Goal: Check status: Check status

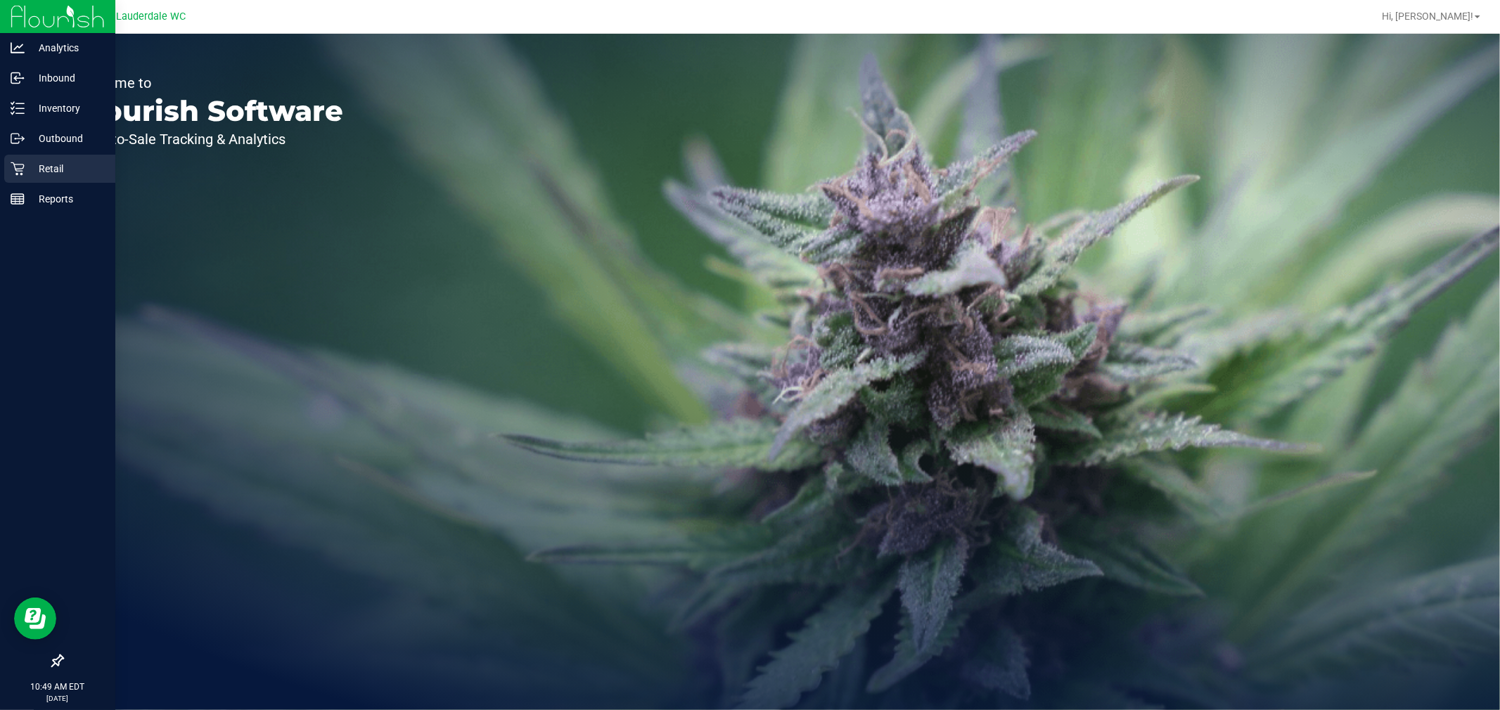
click at [8, 167] on div "Retail" at bounding box center [59, 169] width 111 height 28
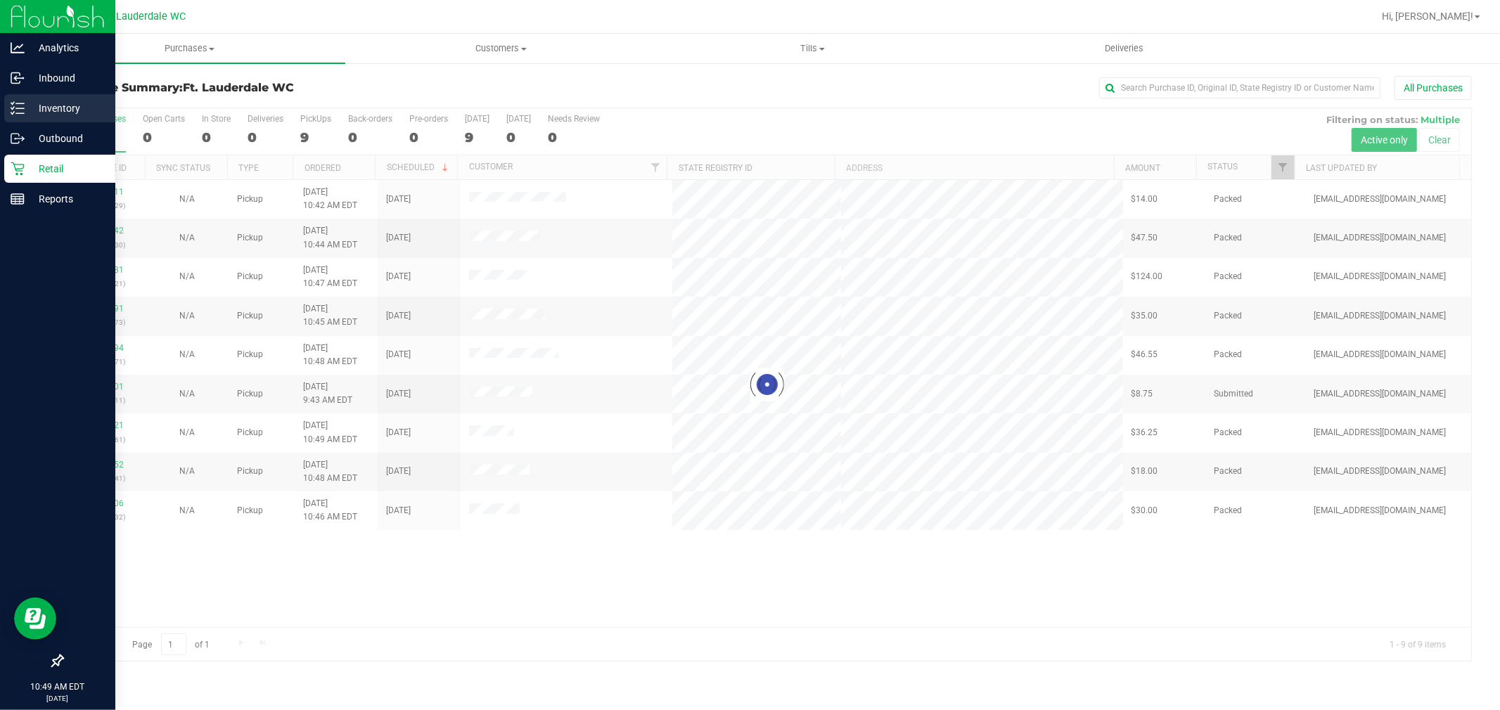
click at [19, 111] on icon at bounding box center [18, 108] width 14 height 14
click at [27, 103] on p "Inventory" at bounding box center [67, 108] width 84 height 17
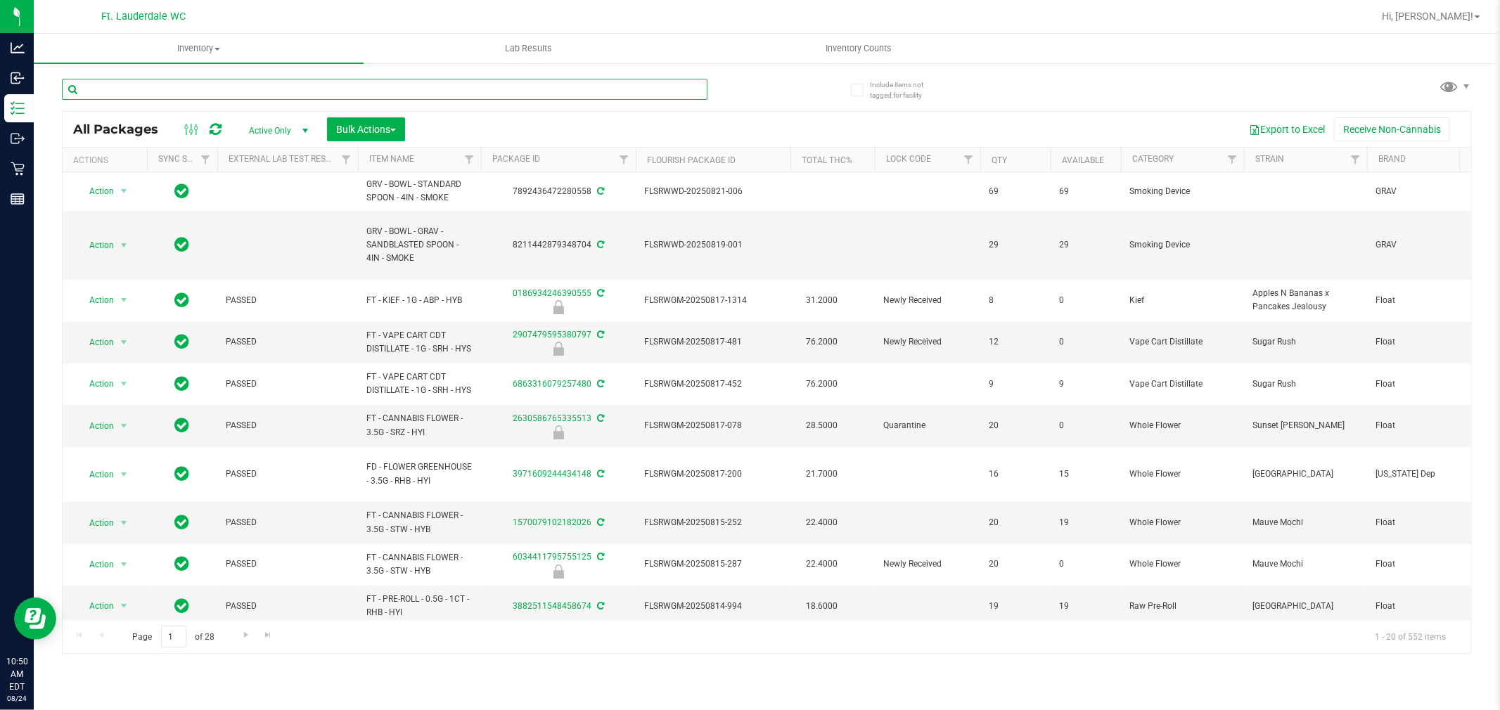
click at [176, 90] on input "text" at bounding box center [384, 89] width 645 height 21
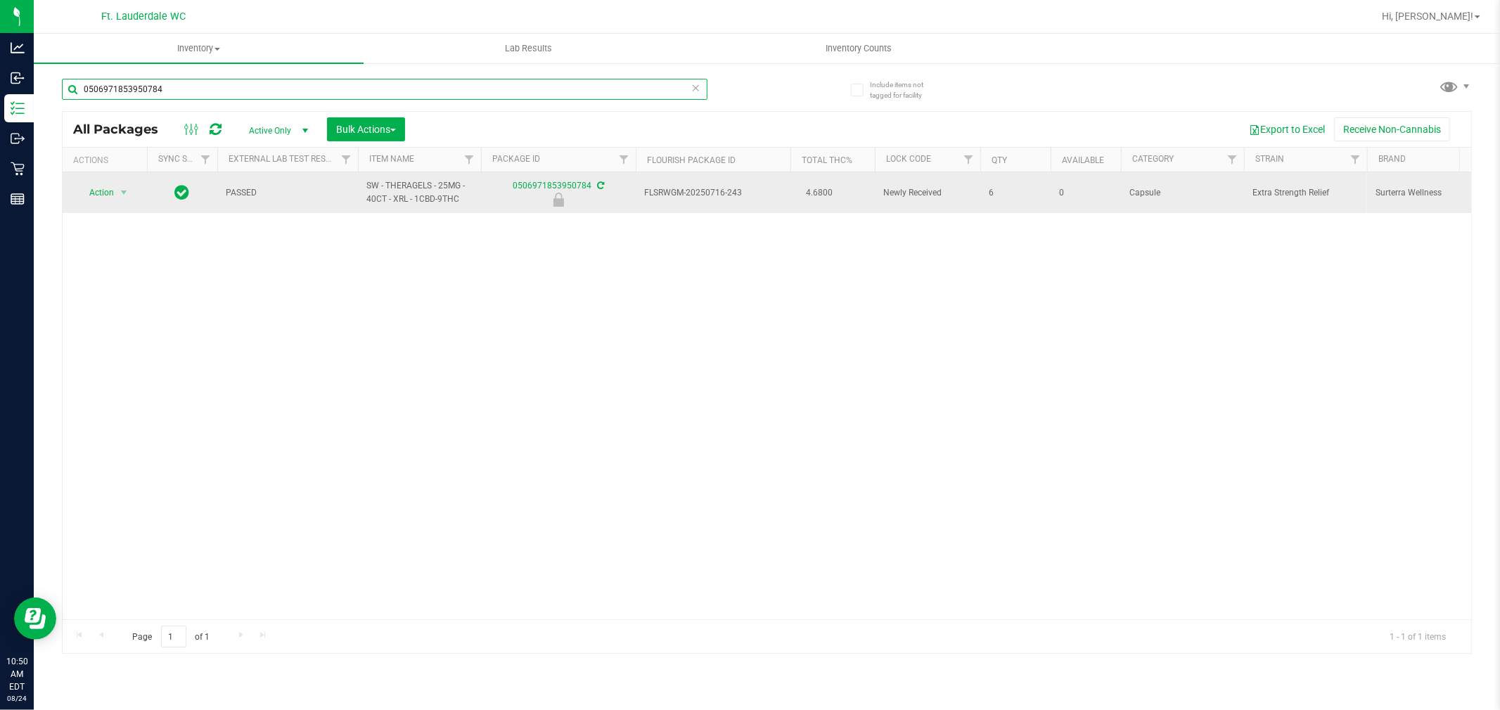
type input "0506971853950784"
click at [99, 177] on td "Action Action Edit attributes Global inventory Locate package Package audit log…" at bounding box center [105, 192] width 84 height 41
click at [108, 192] on span "Action" at bounding box center [96, 193] width 38 height 20
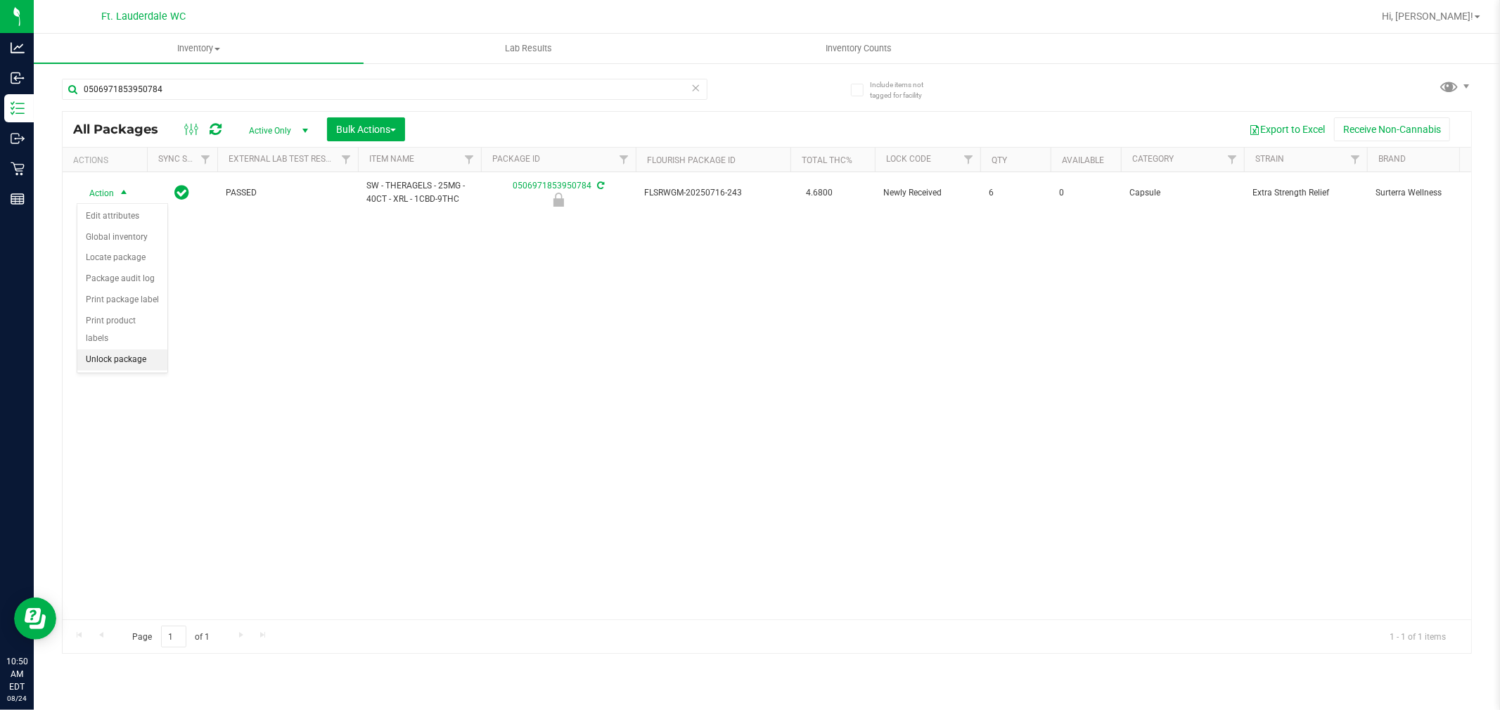
click at [141, 359] on li "Unlock package" at bounding box center [122, 359] width 90 height 21
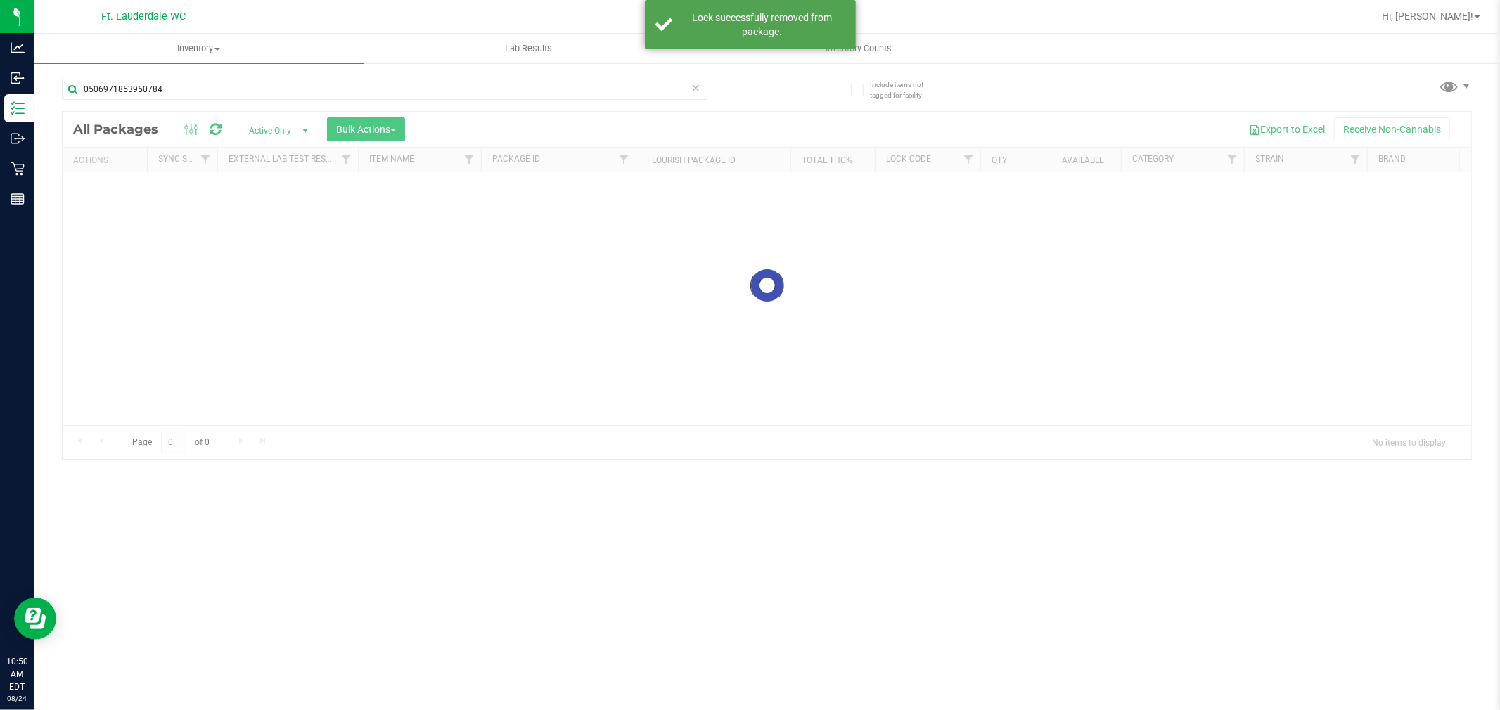
click at [186, 86] on input "0506971853950784" at bounding box center [384, 89] width 645 height 21
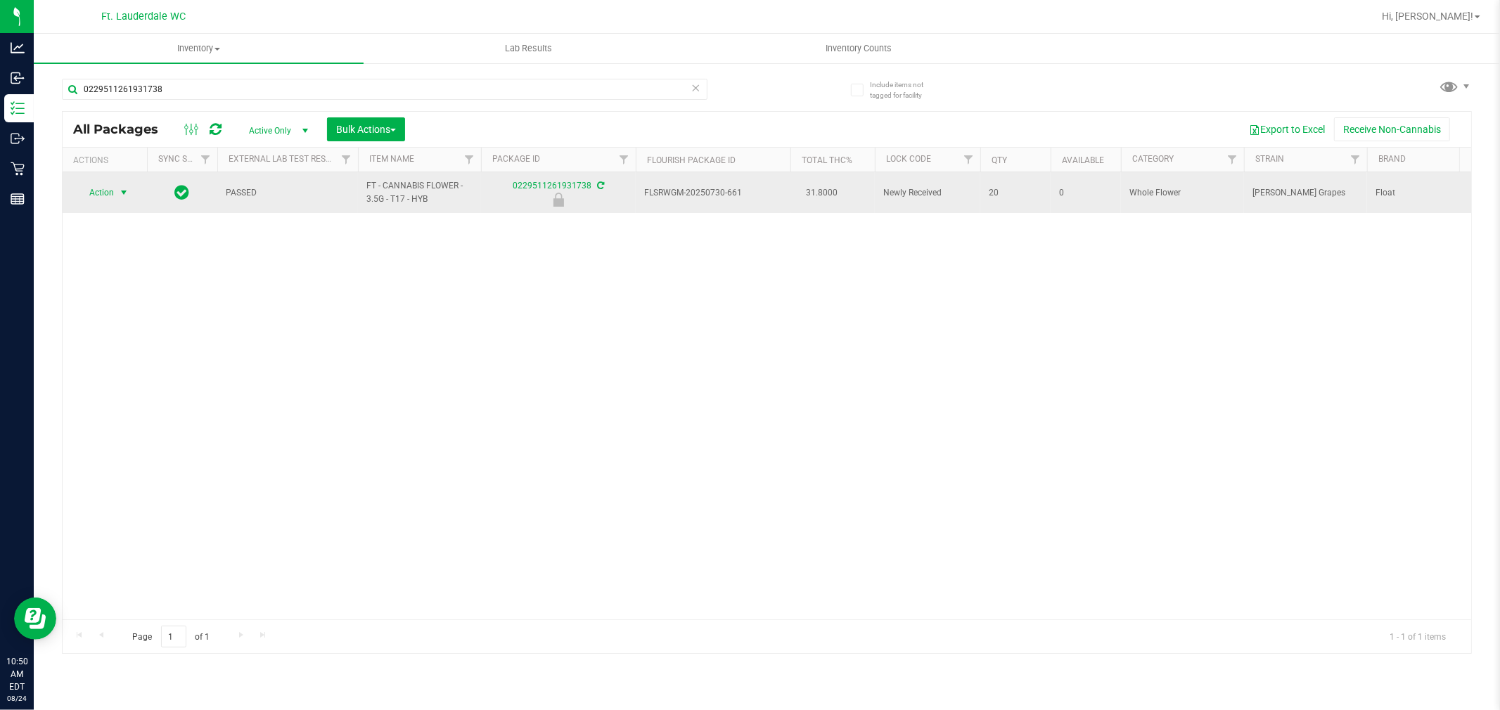
type input "0229511261931738"
click at [104, 187] on span "Action" at bounding box center [96, 193] width 38 height 20
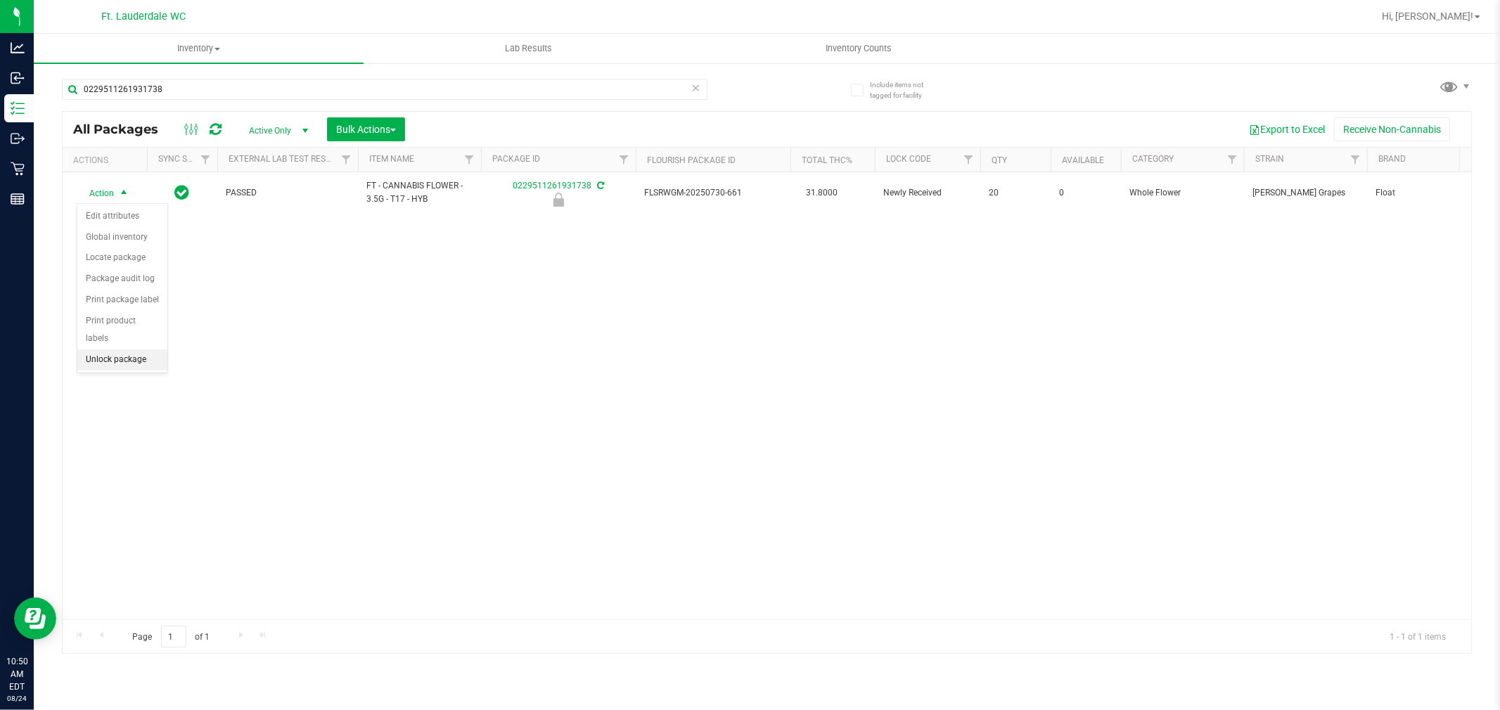
click at [120, 355] on li "Unlock package" at bounding box center [122, 359] width 90 height 21
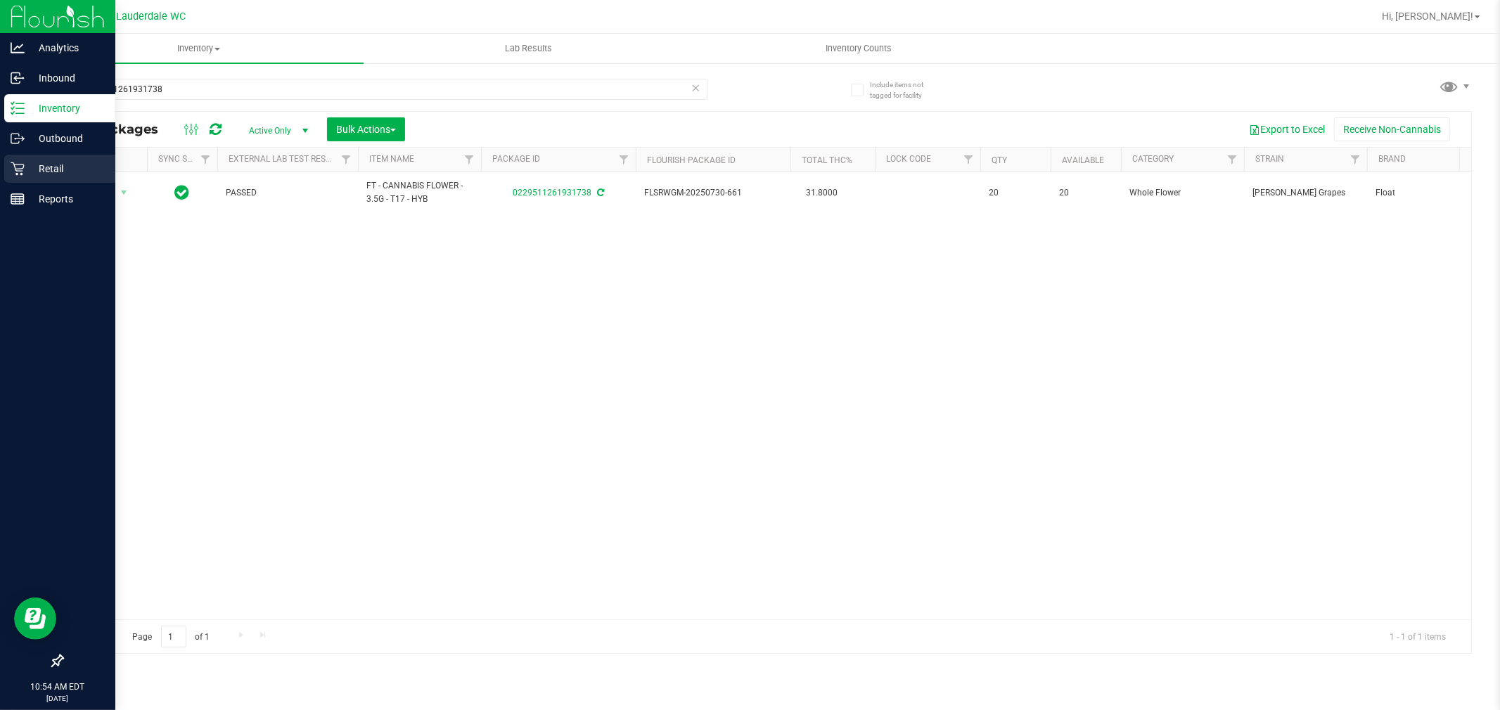
click at [70, 163] on p "Retail" at bounding box center [67, 168] width 84 height 17
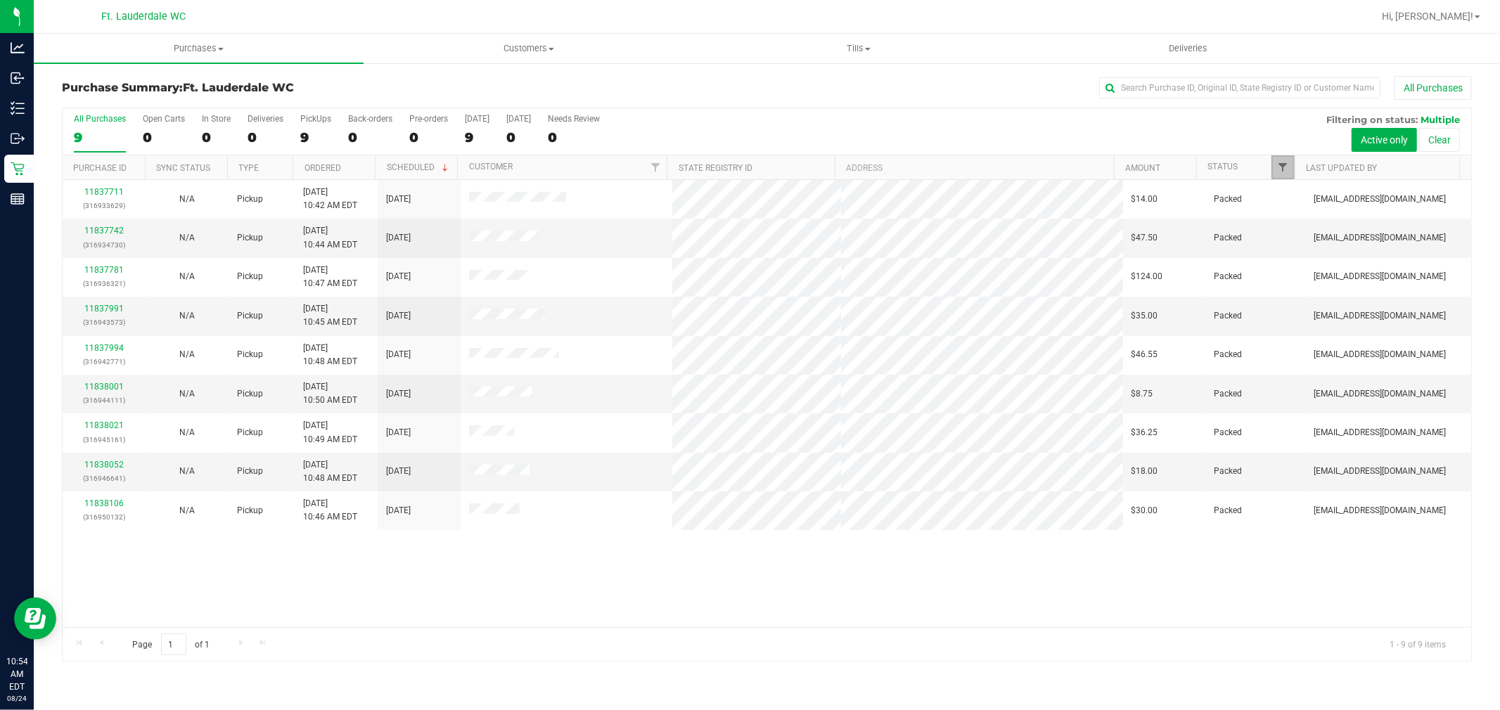
click at [1282, 170] on span "Filter" at bounding box center [1283, 167] width 11 height 11
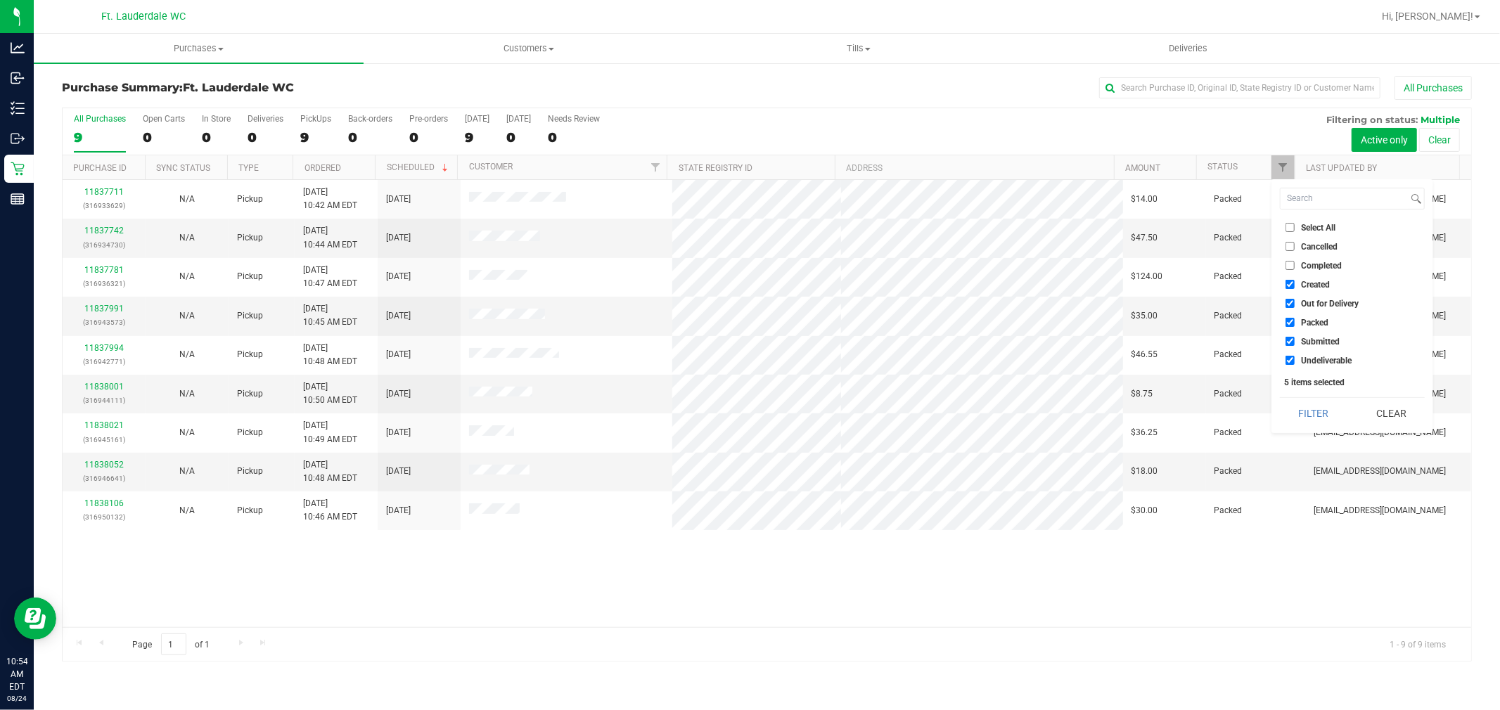
click at [1296, 282] on label "Created" at bounding box center [1307, 284] width 44 height 9
click at [1294, 282] on input "Created" at bounding box center [1289, 284] width 9 height 9
checkbox input "false"
click at [1308, 301] on span "Out for Delivery" at bounding box center [1330, 304] width 58 height 8
click at [1294, 301] on input "Out for Delivery" at bounding box center [1289, 303] width 9 height 9
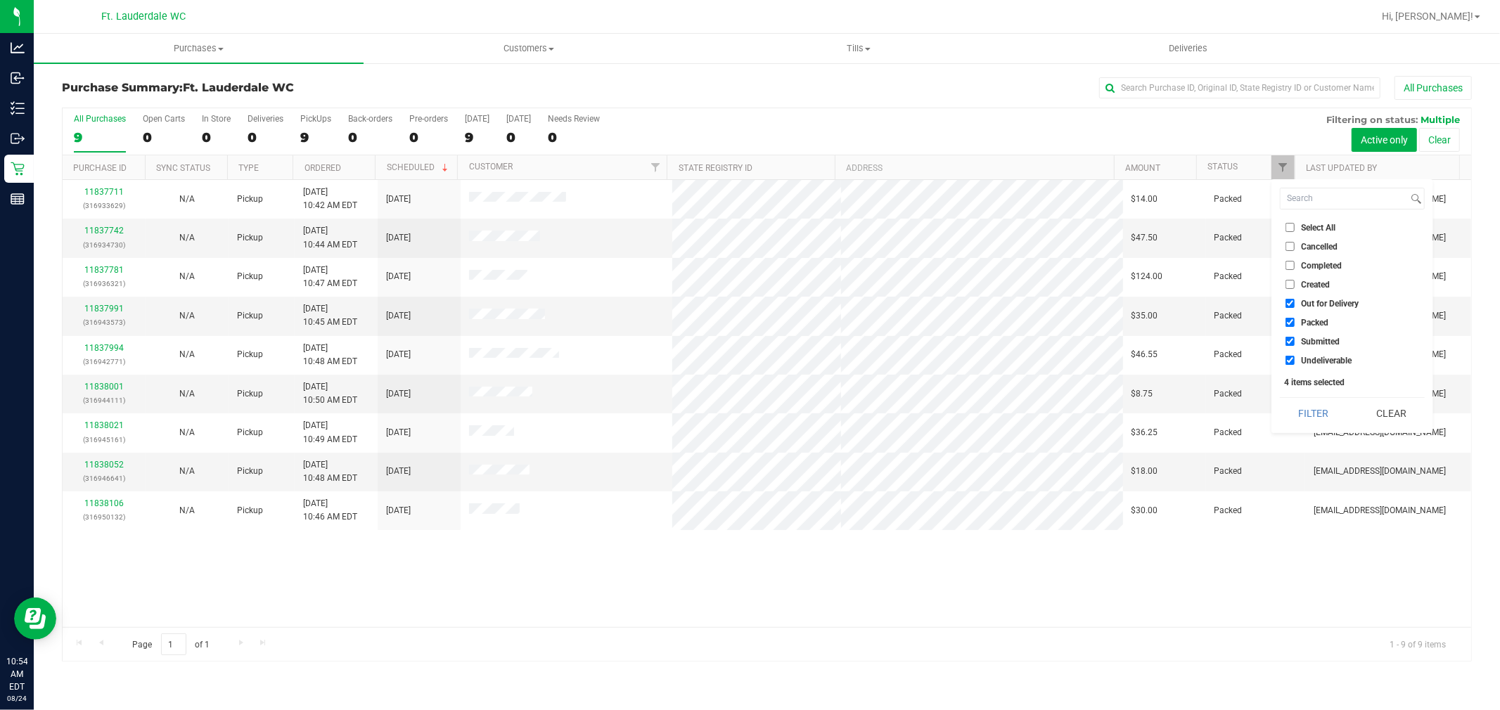
checkbox input "false"
click at [1311, 315] on li "Packed" at bounding box center [1352, 322] width 145 height 15
click at [1316, 357] on span "Undeliverable" at bounding box center [1326, 360] width 51 height 8
click at [1294, 357] on input "Undeliverable" at bounding box center [1289, 360] width 9 height 9
checkbox input "false"
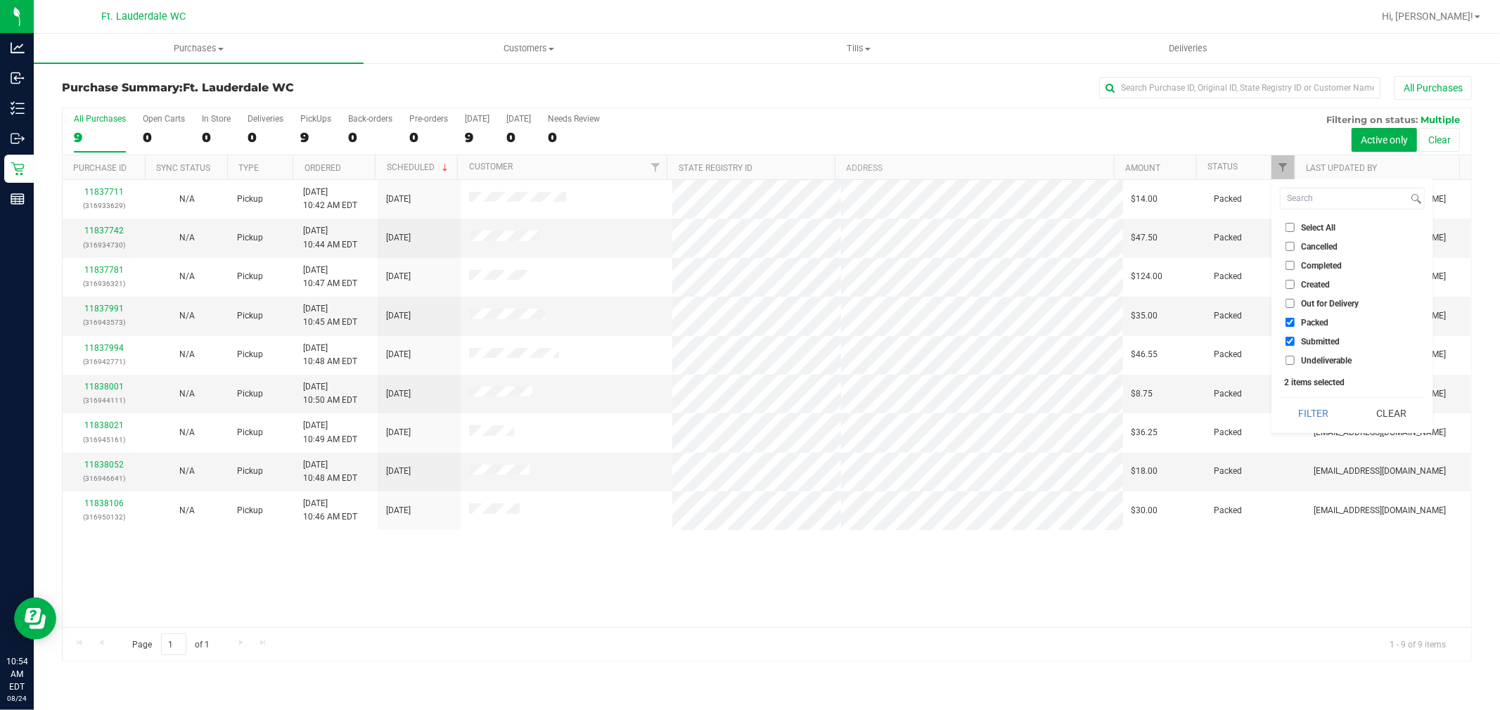
click at [1308, 320] on span "Packed" at bounding box center [1314, 323] width 27 height 8
click at [1294, 320] on input "Packed" at bounding box center [1289, 322] width 9 height 9
checkbox input "false"
click at [1310, 409] on button "Filter" at bounding box center [1313, 413] width 67 height 31
